Goal: Information Seeking & Learning: Learn about a topic

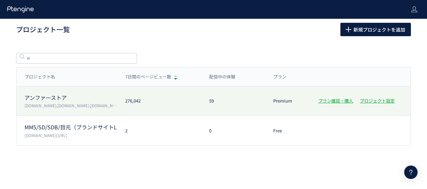
click at [34, 105] on p "[DOMAIN_NAME],[DOMAIN_NAME],[DOMAIN_NAME],[DOMAIN_NAME]" at bounding box center [71, 106] width 93 height 6
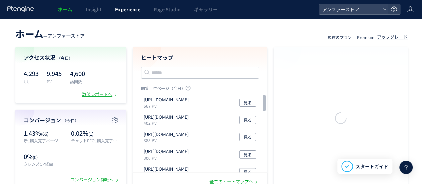
click at [134, 4] on link "Experience" at bounding box center [127, 9] width 39 height 19
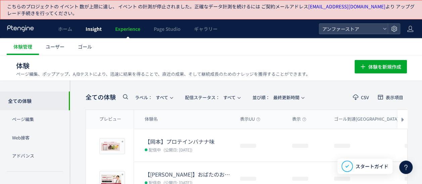
click at [94, 28] on span "Insight" at bounding box center [94, 29] width 16 height 7
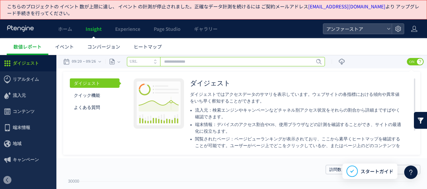
click at [187, 63] on input "text" at bounding box center [226, 61] width 198 height 9
click at [151, 63] on li "URL" at bounding box center [143, 61] width 33 height 9
click at [150, 63] on icon "タイトル名" at bounding box center [140, 61] width 20 height 4
click at [149, 61] on li "URL" at bounding box center [143, 61] width 33 height 9
click at [149, 61] on icon "タイトル名" at bounding box center [140, 61] width 20 height 4
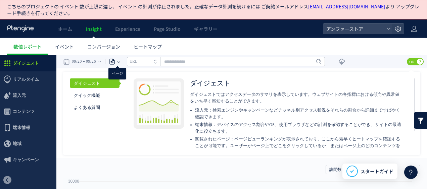
click at [115, 61] on icon at bounding box center [112, 61] width 7 height 7
click at [115, 84] on li "ページグループ" at bounding box center [118, 87] width 39 height 9
click at [136, 62] on input "text" at bounding box center [226, 61] width 198 height 9
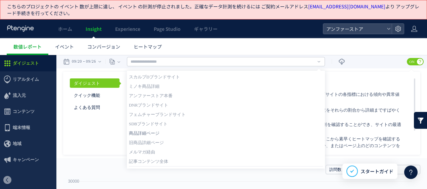
click at [140, 131] on link "商品詳細ページ" at bounding box center [226, 133] width 194 height 9
type input "*******"
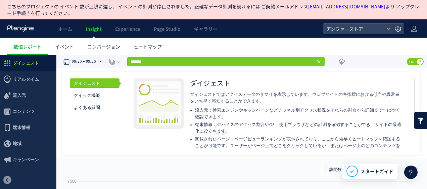
click at [96, 62] on time "09/26" at bounding box center [91, 61] width 10 height 13
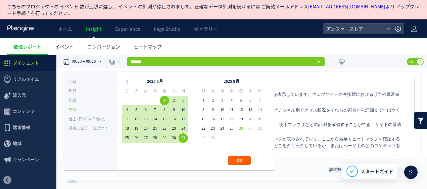
click at [246, 162] on button "OK" at bounding box center [239, 160] width 23 height 9
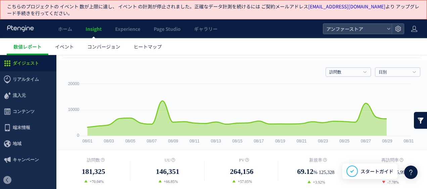
scroll to position [168, 0]
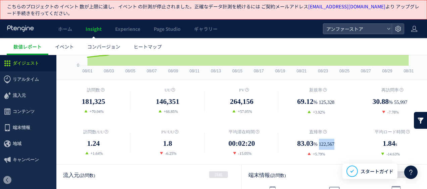
drag, startPoint x: 317, startPoint y: 146, endPoint x: 344, endPoint y: 146, distance: 26.9
click at [344, 146] on dd "83.03 % 122,567" at bounding box center [316, 144] width 74 height 12
click at [287, 128] on div "訪問数 181,325 +70.04% [GEOGRAPHIC_DATA] %" at bounding box center [241, 122] width 371 height 84
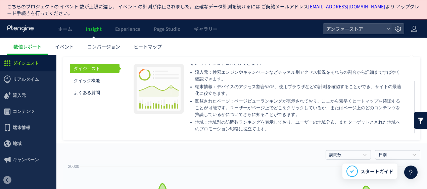
scroll to position [67, 0]
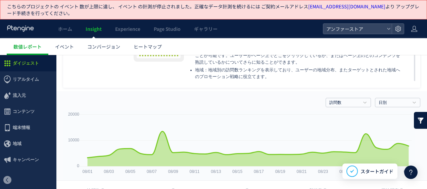
click at [332, 96] on div "訪問数 訪問数 [GEOGRAPHIC_DATA] PV 新規率 再訪問率 訪問数/UU PV/UU 平均滞在時間 直帰率 平均ロード時間 日別" at bounding box center [241, 101] width 357 height 20
click at [329, 101] on link "訪問数" at bounding box center [344, 103] width 31 height 6
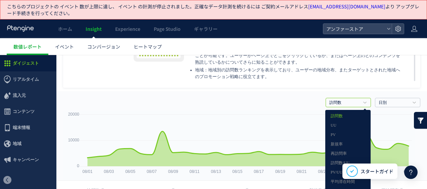
click at [282, 92] on div "訪問数 訪問数 [GEOGRAPHIC_DATA] PV 新規率 再訪問率 訪問数/UU PV/UU 平均滞在時間 直帰率 平均ロード時間 日別" at bounding box center [241, 101] width 357 height 20
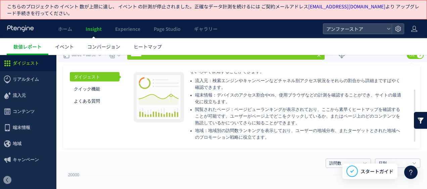
scroll to position [0, 0]
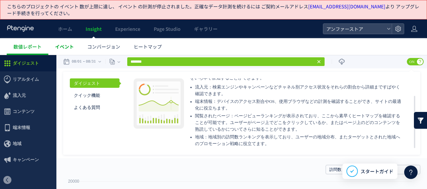
click at [74, 45] on link "イベント" at bounding box center [64, 46] width 32 height 17
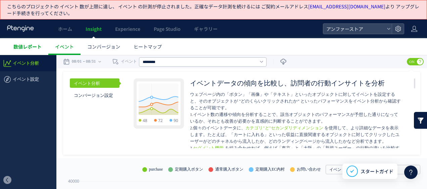
click at [25, 46] on span "数値レポート" at bounding box center [27, 46] width 28 height 7
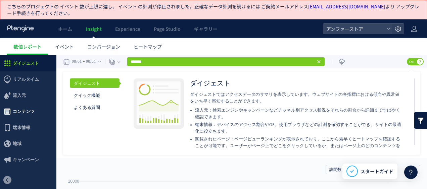
click at [25, 109] on span "コンテンツ" at bounding box center [24, 112] width 22 height 16
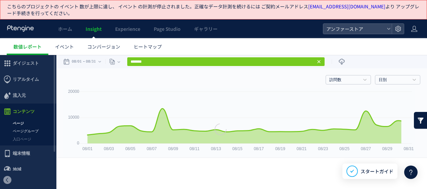
click at [23, 131] on link "ページグループ" at bounding box center [28, 132] width 56 height 8
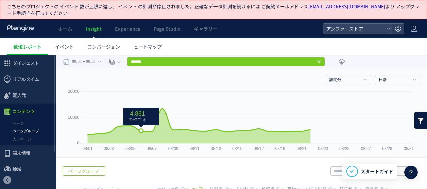
scroll to position [49, 0]
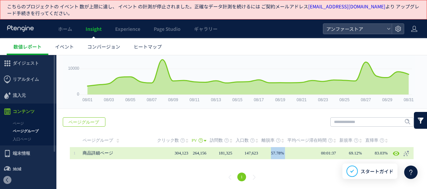
drag, startPoint x: 260, startPoint y: 154, endPoint x: 287, endPoint y: 154, distance: 26.5
click at [287, 154] on tr "1" at bounding box center [242, 153] width 344 height 12
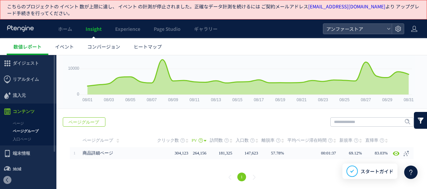
click at [174, 170] on div "1" at bounding box center [241, 178] width 357 height 24
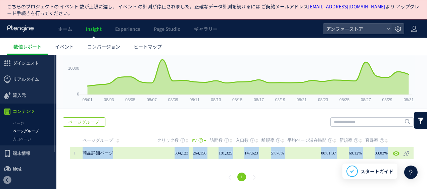
drag, startPoint x: 81, startPoint y: 151, endPoint x: 384, endPoint y: 154, distance: 303.6
click at [384, 154] on tr "1" at bounding box center [242, 153] width 344 height 12
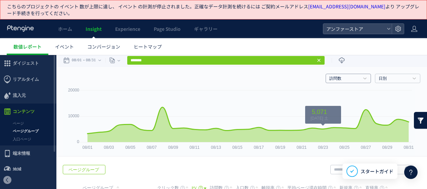
scroll to position [0, 0]
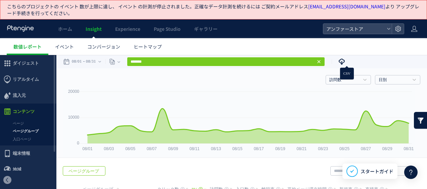
click at [345, 59] on icon at bounding box center [341, 61] width 7 height 7
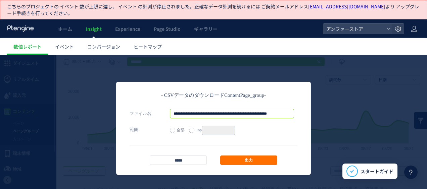
scroll to position [0, 33]
drag, startPoint x: 192, startPoint y: 111, endPoint x: 310, endPoint y: 114, distance: 117.6
click at [310, 114] on div "**********" at bounding box center [213, 122] width 427 height 135
click at [229, 163] on link "出力" at bounding box center [248, 160] width 57 height 9
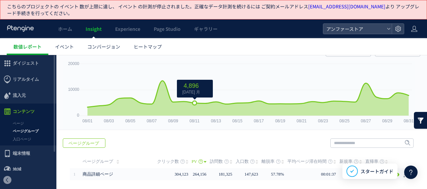
scroll to position [49, 0]
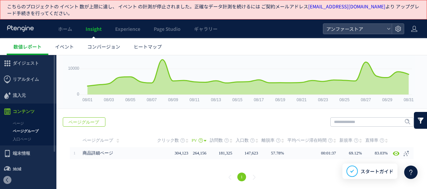
drag, startPoint x: 212, startPoint y: 120, endPoint x: 294, endPoint y: 126, distance: 82.1
click at [212, 120] on div "戻る ページグループ ヒートマップを計測させるには、解析コードを実装してください。 実装 URL 1" at bounding box center [241, 151] width 371 height 80
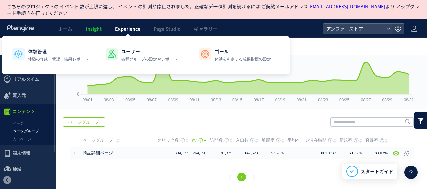
click at [139, 31] on span "Experience" at bounding box center [127, 29] width 25 height 7
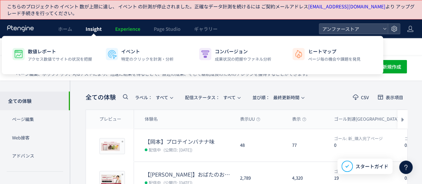
click at [102, 31] on link "Insight" at bounding box center [94, 28] width 30 height 19
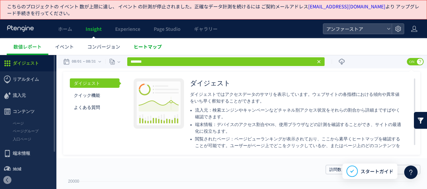
click at [148, 49] on span "ヒートマップ" at bounding box center [148, 46] width 28 height 7
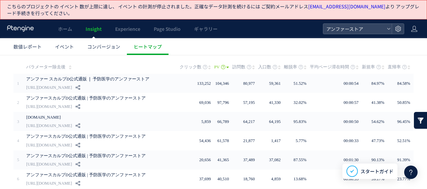
scroll to position [67, 0]
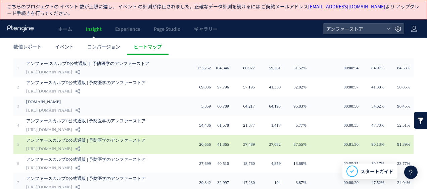
click at [72, 147] on link "[URL][DOMAIN_NAME]" at bounding box center [49, 149] width 46 height 8
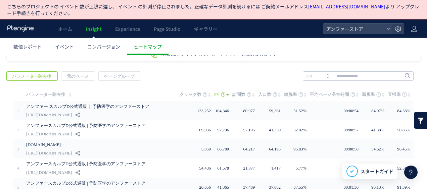
scroll to position [0, 0]
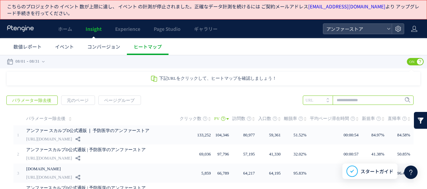
click at [355, 99] on input "text" at bounding box center [358, 100] width 111 height 9
type input "********"
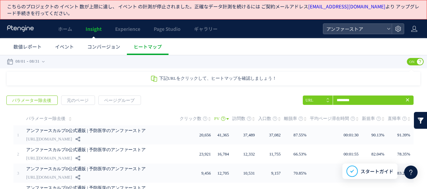
click at [418, 126] on link at bounding box center [420, 120] width 13 height 17
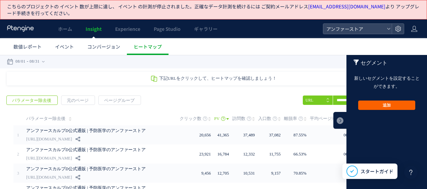
click at [383, 104] on button "追加" at bounding box center [386, 105] width 57 height 9
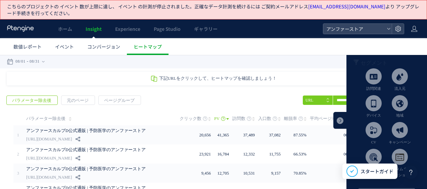
click at [412, 74] on article "訪問関連 流入元 デバイス 地域 CV キャンペーン イベント" at bounding box center [387, 139] width 81 height 140
click at [408, 75] on article "訪問関連 流入元 デバイス 地域 CV キャンペーン イベント" at bounding box center [387, 139] width 81 height 140
click at [399, 74] on span at bounding box center [400, 77] width 16 height 16
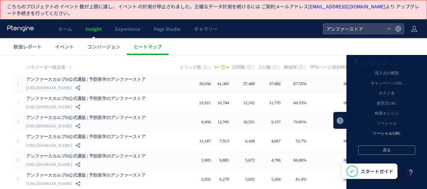
scroll to position [67, 0]
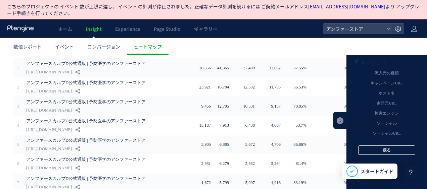
click at [376, 149] on button "戻る" at bounding box center [386, 150] width 57 height 9
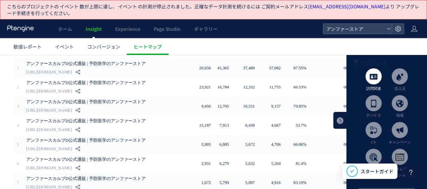
click at [370, 82] on span at bounding box center [374, 77] width 16 height 16
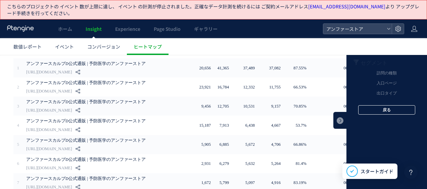
click at [373, 111] on button "戻る" at bounding box center [386, 109] width 57 height 9
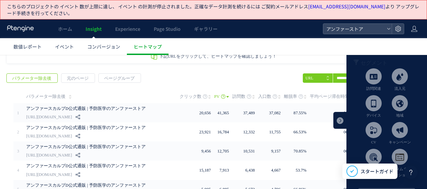
scroll to position [22, 0]
click at [231, 60] on div "下記URLをクリックして、ヒートマップを確認しましょう！" at bounding box center [214, 57] width 414 height 14
click at [333, 119] on link at bounding box center [339, 120] width 13 height 17
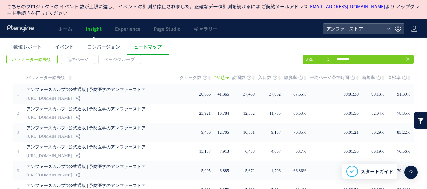
scroll to position [56, 0]
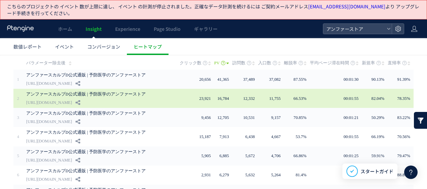
click at [72, 101] on link "[URL][DOMAIN_NAME]" at bounding box center [49, 103] width 46 height 8
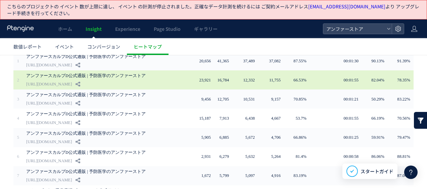
scroll to position [89, 0]
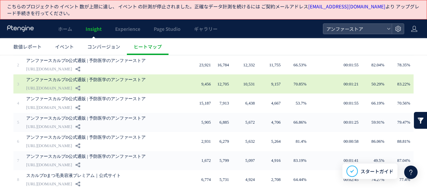
click at [72, 87] on link "[URL][DOMAIN_NAME]" at bounding box center [49, 88] width 46 height 8
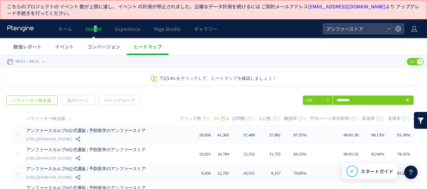
click at [96, 30] on span "Insight" at bounding box center [94, 29] width 16 height 7
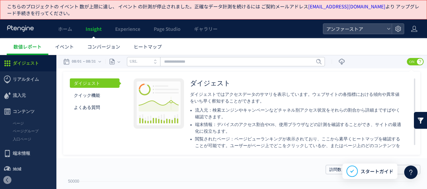
click at [282, 41] on ul "数値レポート イベント コンバージョン ヒートマップ" at bounding box center [217, 46] width 420 height 17
click at [398, 30] on use at bounding box center [398, 29] width 6 height 6
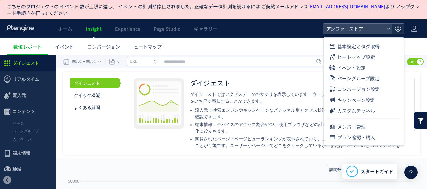
click at [398, 30] on use at bounding box center [398, 29] width 6 height 6
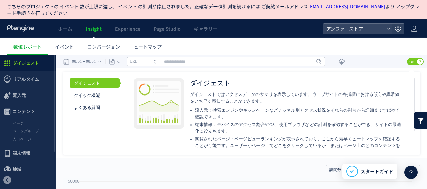
click at [410, 170] on icon at bounding box center [411, 173] width 8 height 8
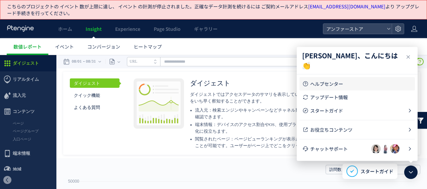
click at [328, 86] on span "ヘルプセンター" at bounding box center [361, 84] width 102 height 7
click at [409, 53] on header "[PERSON_NAME]、こんにちは 👏" at bounding box center [357, 61] width 121 height 28
click at [404, 55] on icon at bounding box center [408, 57] width 8 height 8
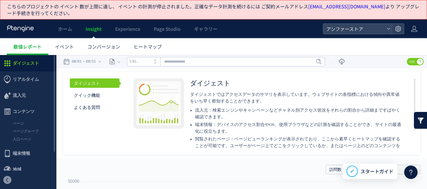
click at [80, 101] on ul "ダイジェスト クイック機能 メニュー操作 クイックセグメント カスタムセグメント ヒートマップビュー よくある質問" at bounding box center [95, 96] width 50 height 34
click at [80, 97] on link "クイック機能" at bounding box center [95, 95] width 50 height 9
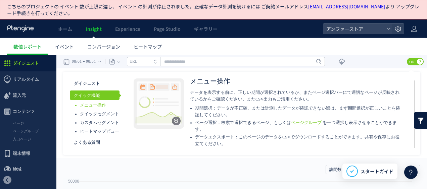
click at [84, 137] on ul "ダイジェスト クイック機能 メニュー操作 クイックセグメント カスタムセグメント ヒートマップビュー よくある質問" at bounding box center [95, 113] width 50 height 69
click at [84, 142] on link "よくある質問" at bounding box center [95, 142] width 50 height 9
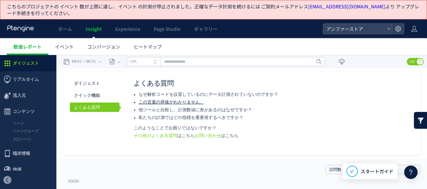
click at [171, 101] on link "この言葉の意味がわかりません。" at bounding box center [171, 102] width 65 height 5
click at [34, 132] on link "ページグループ" at bounding box center [28, 132] width 56 height 8
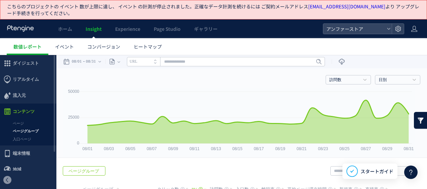
click at [141, 58] on li "URL" at bounding box center [143, 61] width 33 height 9
click at [141, 58] on li "タイトル名" at bounding box center [143, 61] width 33 height 9
click at [105, 59] on div "08/01 08/31" at bounding box center [84, 61] width 42 height 13
click at [111, 59] on div "ページ" at bounding box center [111, 61] width 12 height 13
click at [115, 59] on icon at bounding box center [112, 61] width 7 height 7
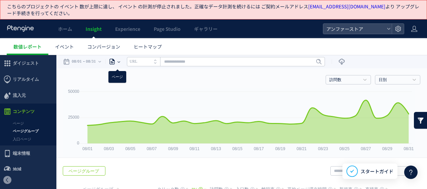
click at [115, 64] on use at bounding box center [111, 62] width 5 height 6
click at [117, 87] on li "ページグループ" at bounding box center [118, 87] width 39 height 9
click at [186, 61] on input "text" at bounding box center [226, 61] width 198 height 9
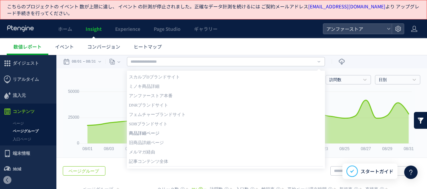
click at [156, 132] on link "商品詳細ページ" at bounding box center [226, 133] width 194 height 9
type input "*******"
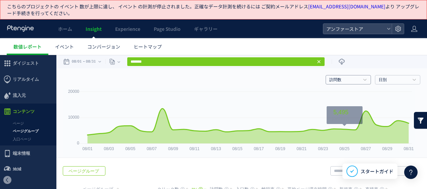
click at [347, 81] on link "訪問数" at bounding box center [344, 80] width 31 height 6
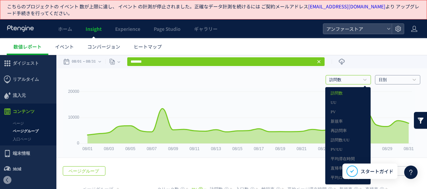
click at [379, 81] on link "日別" at bounding box center [394, 80] width 31 height 6
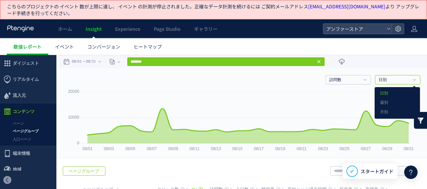
click at [378, 56] on div "**********" at bounding box center [241, 61] width 371 height 13
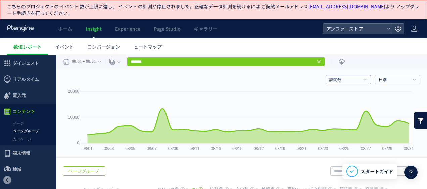
click at [353, 78] on link "訪問数" at bounding box center [344, 80] width 31 height 6
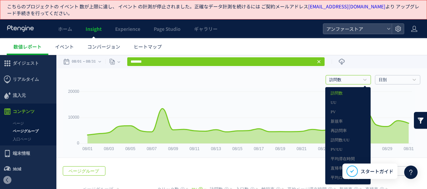
click at [353, 78] on link "訪問数" at bounding box center [344, 80] width 31 height 6
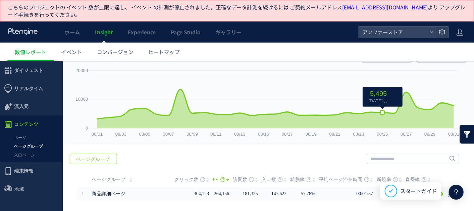
scroll to position [28, 0]
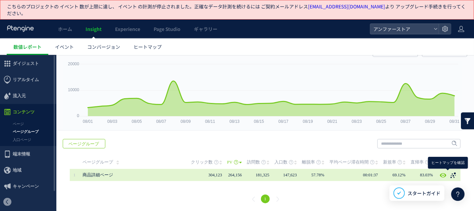
click at [427, 175] on icon at bounding box center [453, 174] width 7 height 7
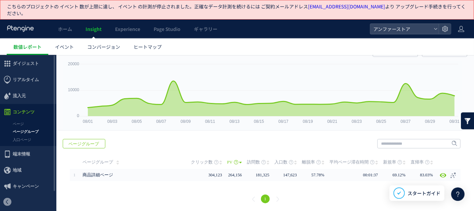
click at [293, 135] on div "戻る ページグループ ヒートマップを計測させるには、解析コードを実装してください。 実装 URL 1" at bounding box center [265, 172] width 418 height 80
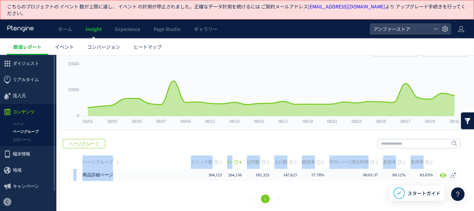
drag, startPoint x: 190, startPoint y: 174, endPoint x: 389, endPoint y: 182, distance: 198.6
click at [389, 182] on div "戻る ページグループ ヒートマップを計測させるには、解析コードを実装してください。 実装 URL 1" at bounding box center [265, 172] width 418 height 80
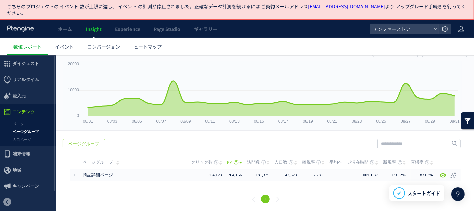
click at [215, 139] on div "戻る ページグループ ヒートマップを計測させるには、解析コードを実装してください。 実装 URL 1" at bounding box center [265, 172] width 418 height 80
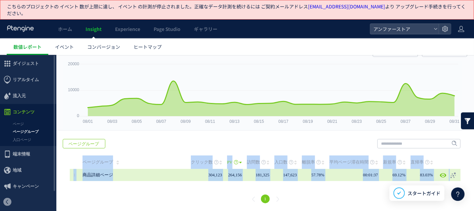
drag, startPoint x: 187, startPoint y: 181, endPoint x: 455, endPoint y: 176, distance: 268.0
click at [427, 176] on div "戻る ページグループ ヒートマップを計測させるには、解析コードを実装してください。 実装 URL 1" at bounding box center [265, 172] width 418 height 80
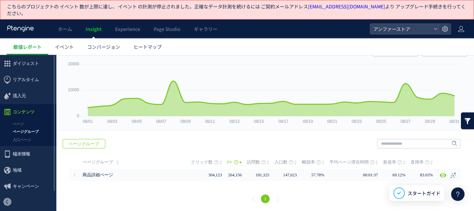
click at [234, 137] on div "戻る ページグループ ヒートマップを計測させるには、解析コードを実装してください。 実装 URL 1" at bounding box center [265, 172] width 418 height 80
